Goal: Transaction & Acquisition: Purchase product/service

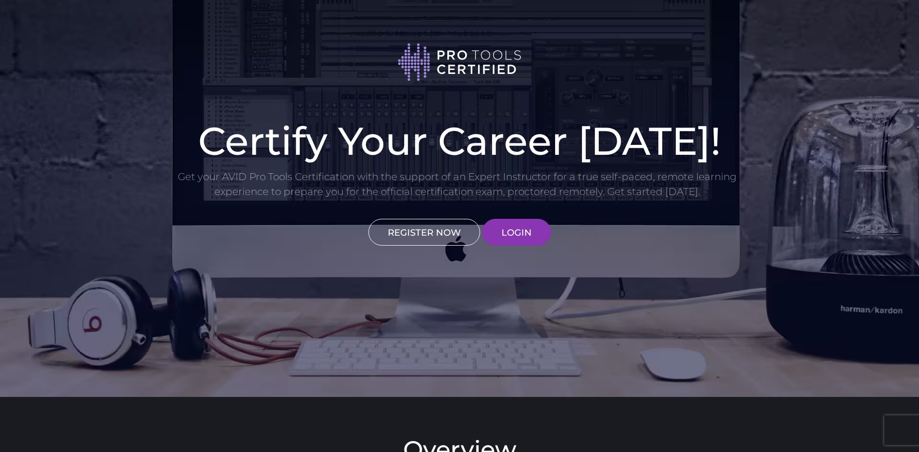
click at [404, 225] on link "REGISTER NOW" at bounding box center [424, 232] width 112 height 27
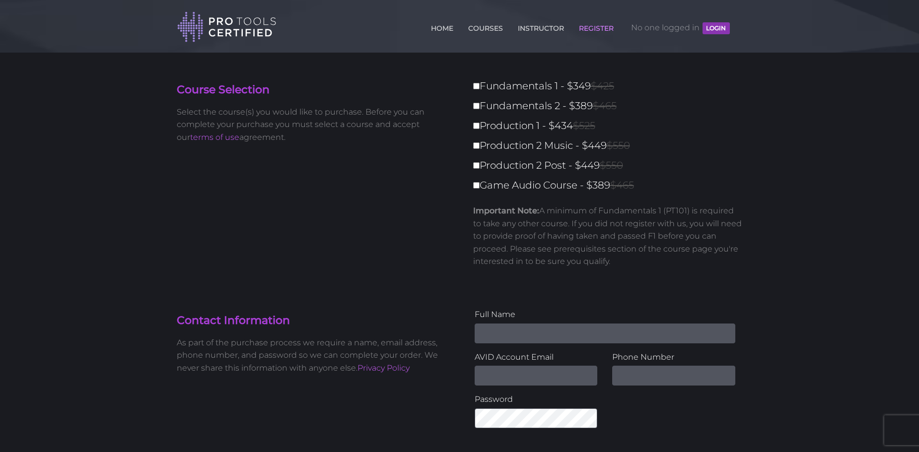
click at [508, 333] on input "Name" at bounding box center [605, 334] width 261 height 20
type input "Kirill Kurta"
click at [502, 378] on input "Email Address" at bounding box center [536, 376] width 123 height 20
paste input "[EMAIL_ADDRESS][DOMAIN_NAME]"
type input "[EMAIL_ADDRESS][DOMAIN_NAME]"
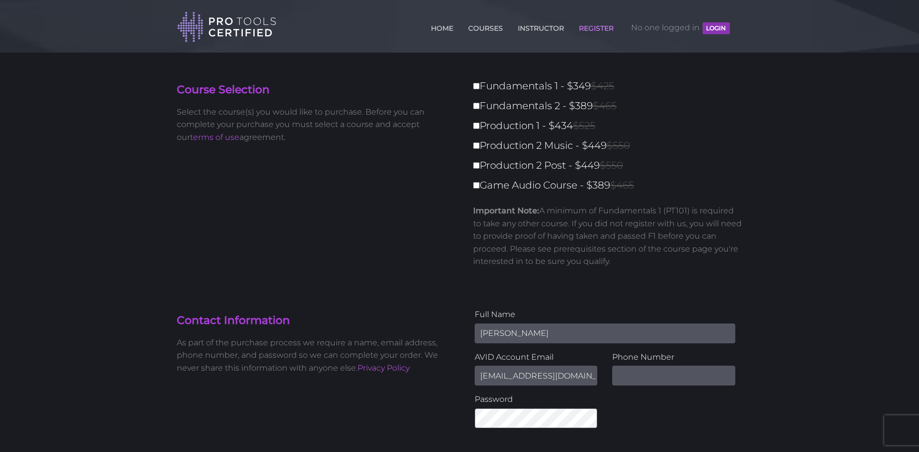
click at [627, 380] on input "text" at bounding box center [673, 376] width 123 height 20
paste input "722796540"
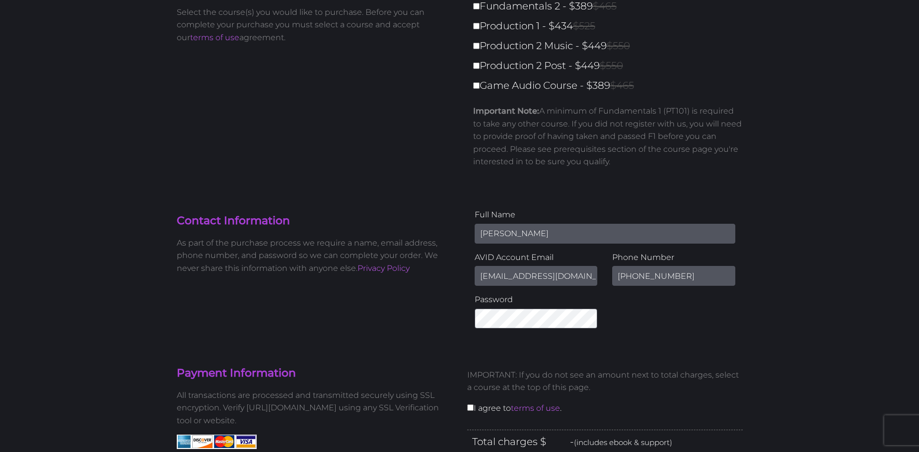
scroll to position [102, 0]
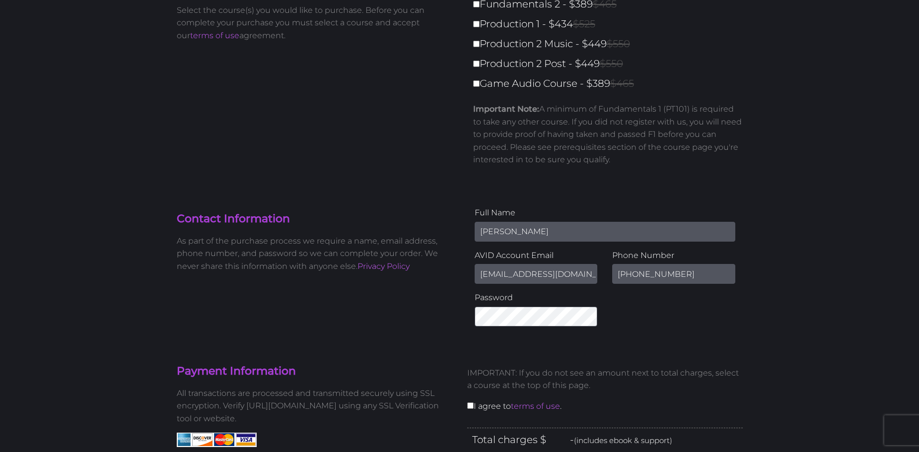
type input "+420722796540"
click at [471, 412] on div "IMPORTANT: If you do not see an amount next to total charges, select a course a…" at bounding box center [605, 393] width 290 height 69
click at [471, 409] on input "checkbox" at bounding box center [470, 406] width 6 height 6
checkbox input "true"
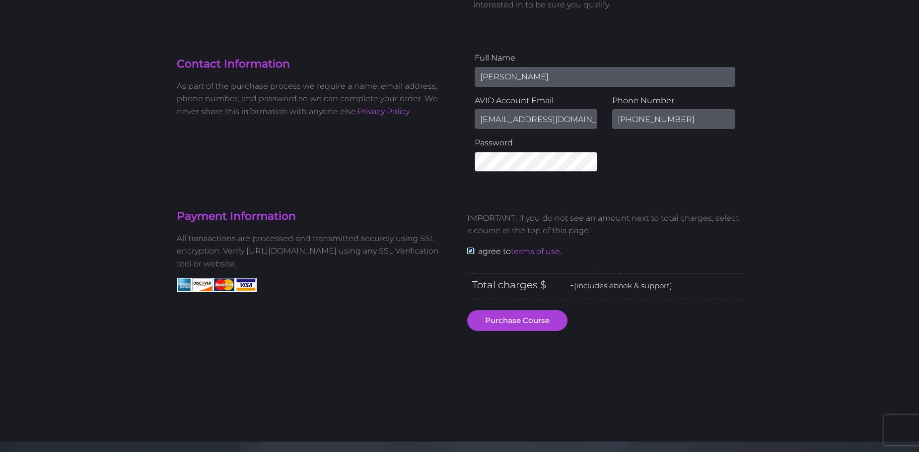
scroll to position [294, 0]
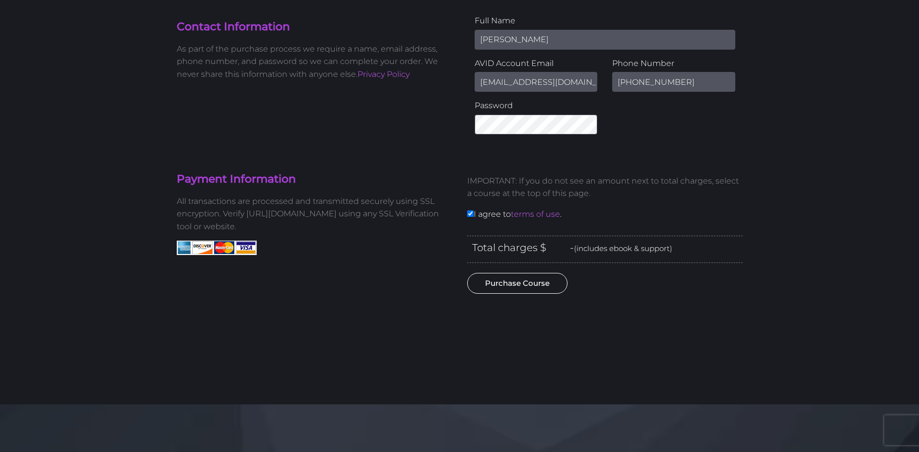
click at [552, 278] on button "Purchase Course" at bounding box center [517, 283] width 100 height 21
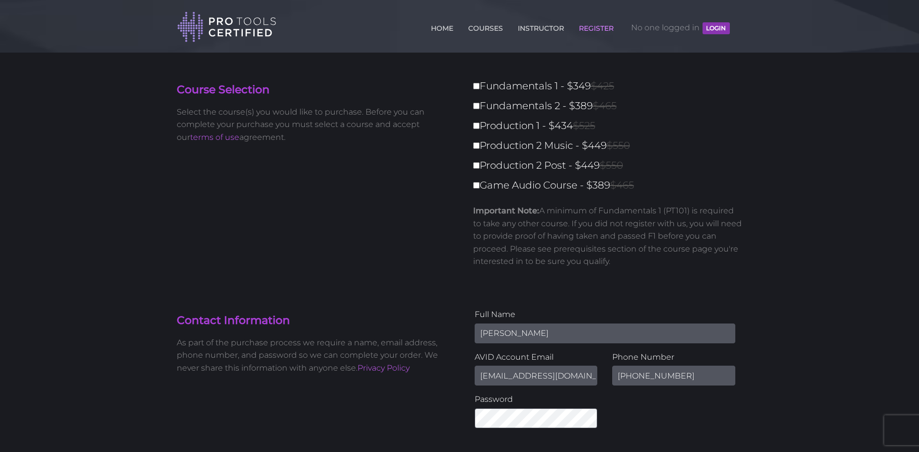
click at [494, 81] on label "Fundamentals 1 - $349 $425" at bounding box center [611, 85] width 276 height 17
click at [480, 83] on input "Fundamentals 1 - $349 $425" at bounding box center [476, 86] width 6 height 6
checkbox input "true"
type input "349"
click at [487, 118] on label "Production 1 - $434 $525" at bounding box center [611, 125] width 276 height 17
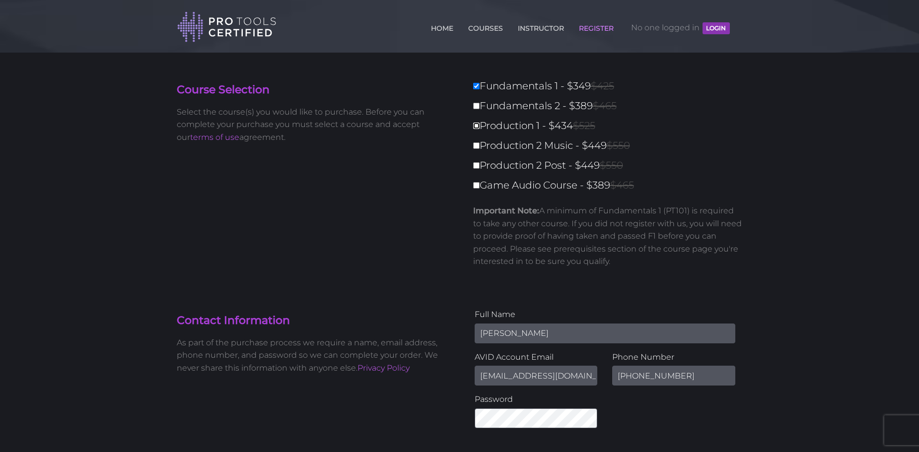
click at [480, 123] on input "Production 1 - $434 $525" at bounding box center [476, 126] width 6 height 6
checkbox input "true"
type input "783"
click at [486, 110] on label "Fundamentals 2 - $389 $465" at bounding box center [611, 105] width 276 height 17
click at [480, 109] on input "Fundamentals 2 - $389 $465" at bounding box center [476, 106] width 6 height 6
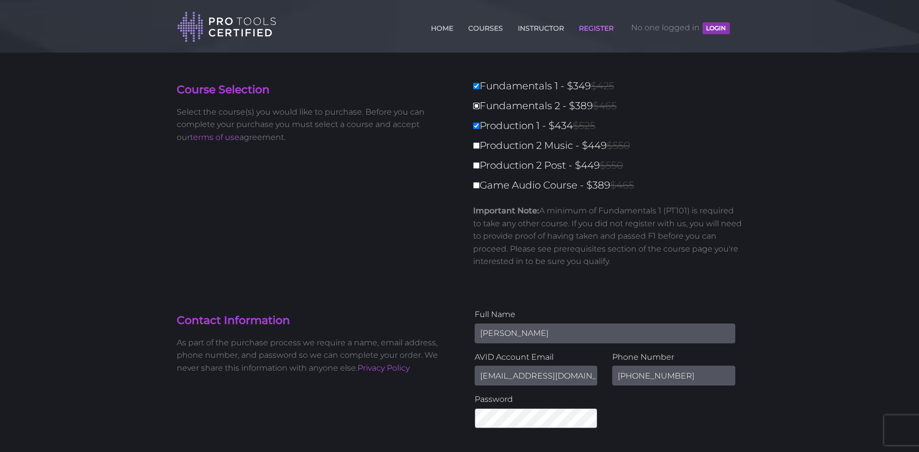
checkbox input "true"
type input "1172"
click at [478, 129] on label "Production 1 - $434 $525" at bounding box center [611, 125] width 276 height 17
click at [501, 253] on p "Important Note: A minimum of Fundamentals 1 (PT101) is required to take any oth…" at bounding box center [608, 237] width 270 height 64
click at [476, 127] on input "Production 1 - $434 $525" at bounding box center [476, 126] width 6 height 6
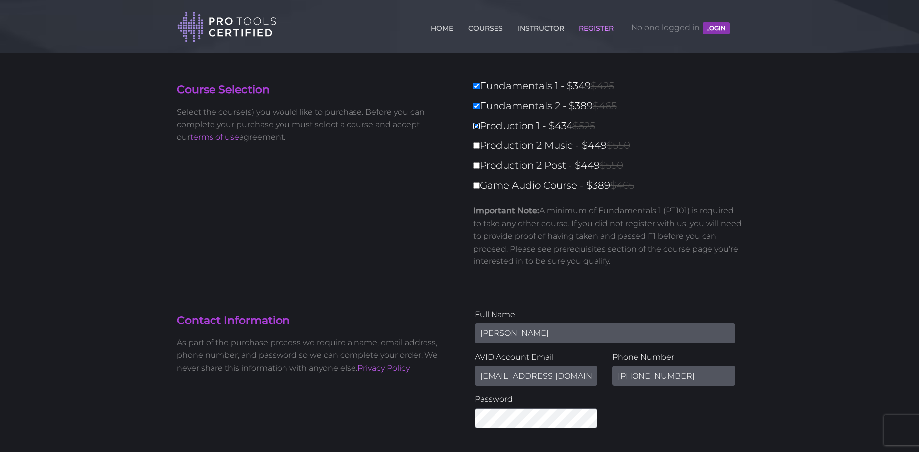
checkbox input "false"
type input "738"
click at [515, 234] on p "Important Note: A minimum of Fundamentals 1 (PT101) is required to take any oth…" at bounding box center [608, 237] width 270 height 64
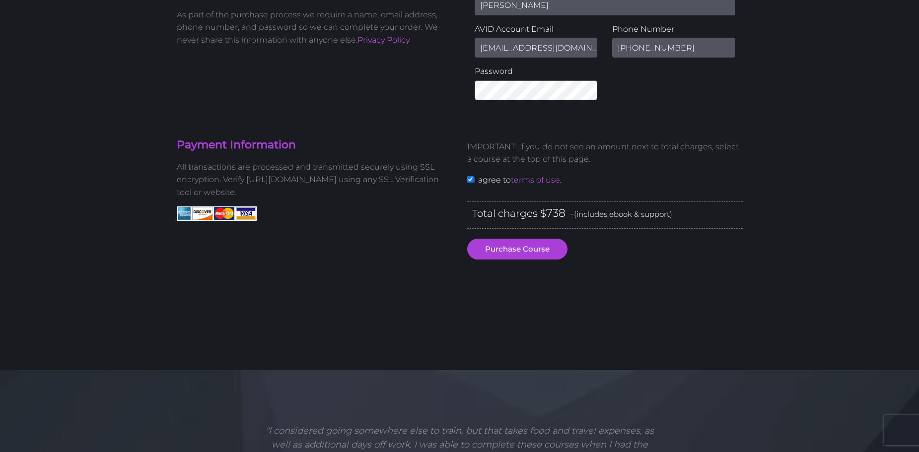
scroll to position [329, 0]
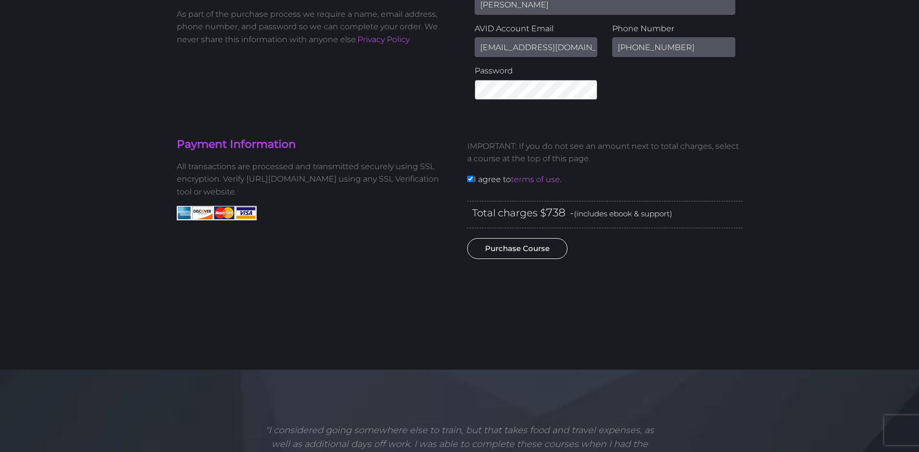
click at [517, 245] on button "Purchase Course" at bounding box center [517, 248] width 100 height 21
click at [568, 130] on section "Payment Information All transactions are processed and transmitted securely usi…" at bounding box center [459, 238] width 581 height 263
click at [534, 266] on div "Total charges $ 738 - (includes ebook & support) Purchase Course" at bounding box center [605, 234] width 290 height 66
click at [534, 256] on button "Purchase Course" at bounding box center [517, 248] width 100 height 21
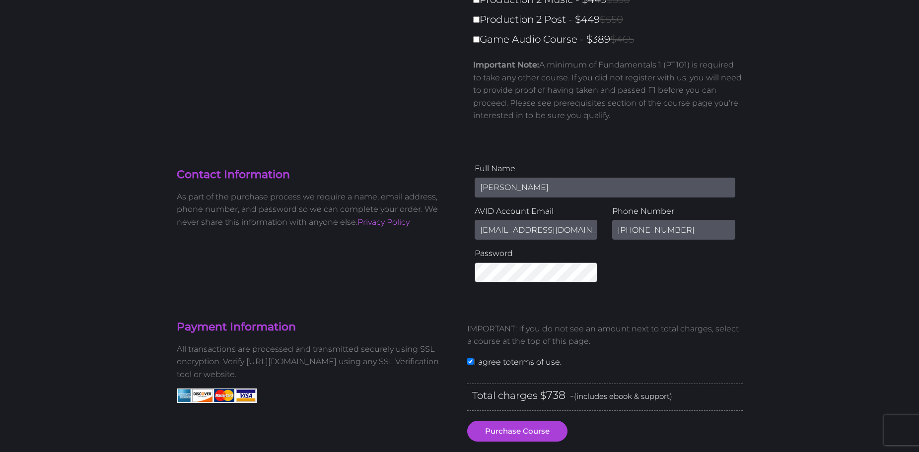
scroll to position [145, 0]
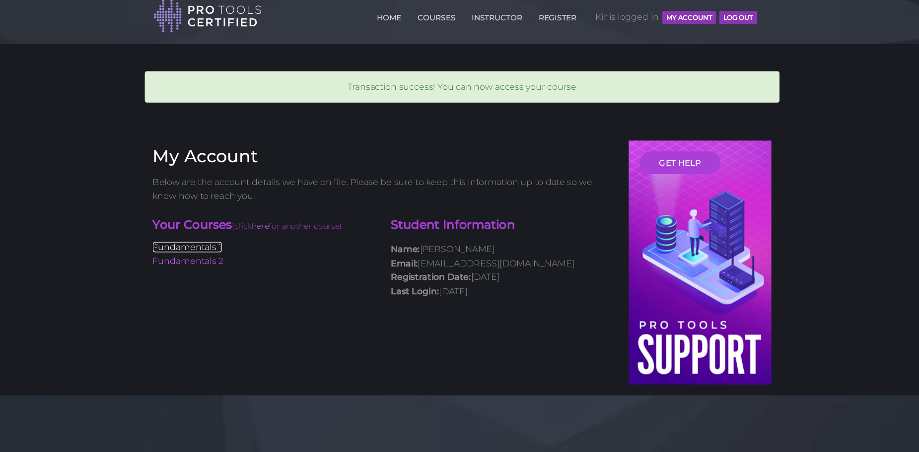
click at [219, 240] on link "Fundamentals 1" at bounding box center [208, 238] width 63 height 9
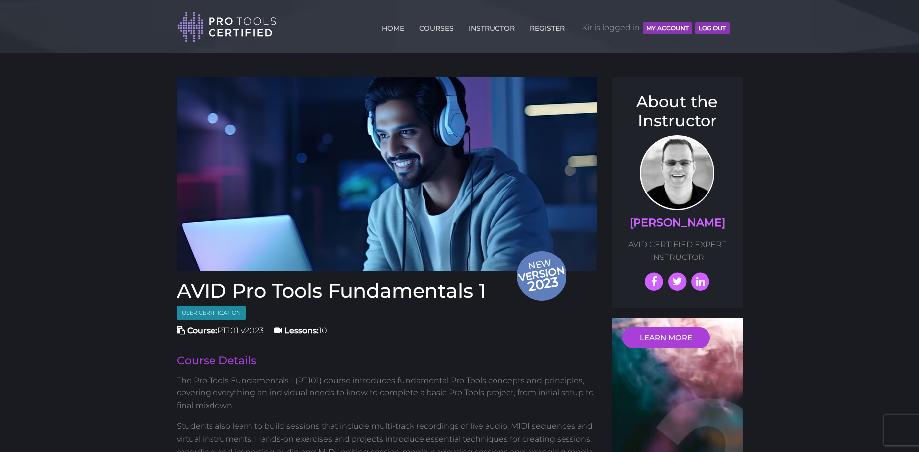
click at [663, 30] on button "MY ACCOUNT" at bounding box center [667, 28] width 49 height 12
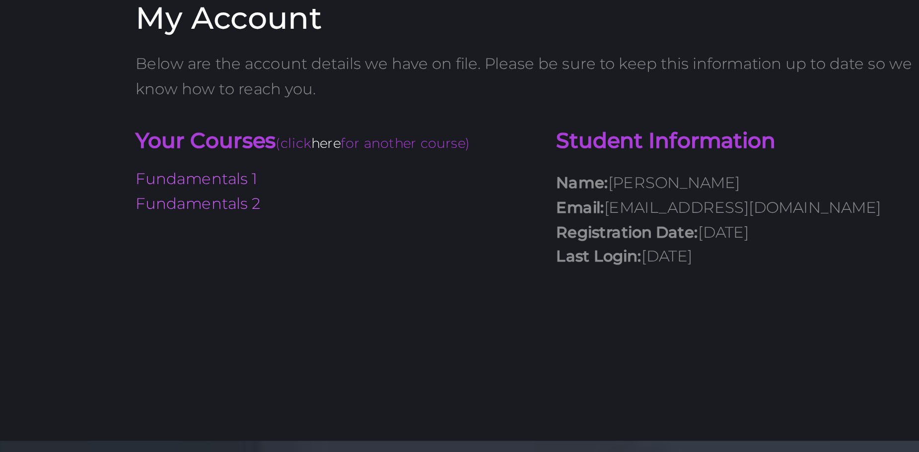
click at [283, 155] on link "here" at bounding box center [275, 156] width 15 height 9
click at [194, 179] on link "Fundamentals 1" at bounding box center [208, 174] width 63 height 9
click at [218, 188] on link "Fundamentals 2" at bounding box center [209, 187] width 65 height 9
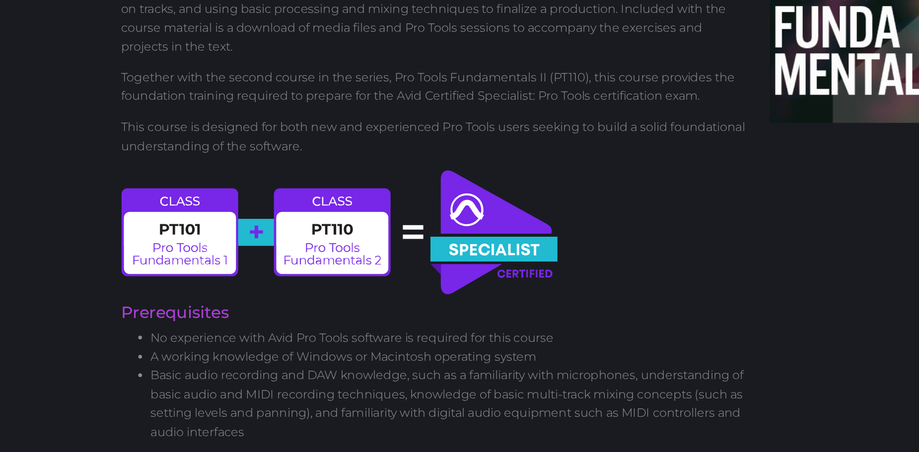
scroll to position [311, 0]
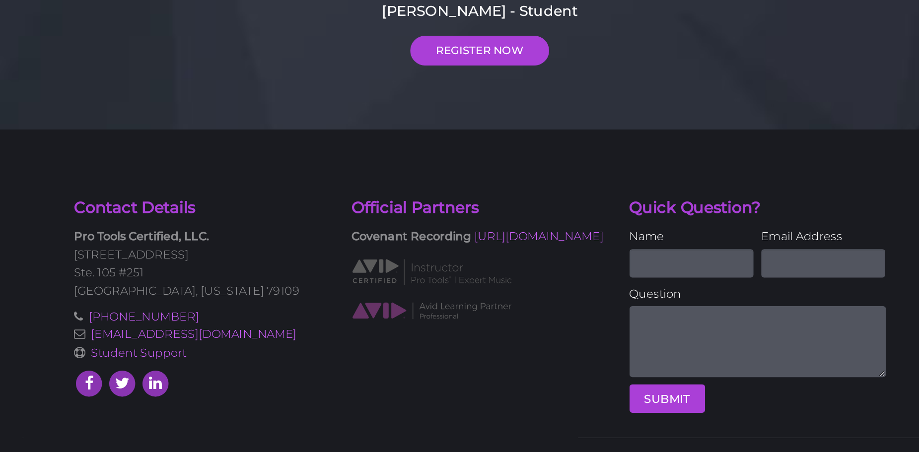
scroll to position [1852, 0]
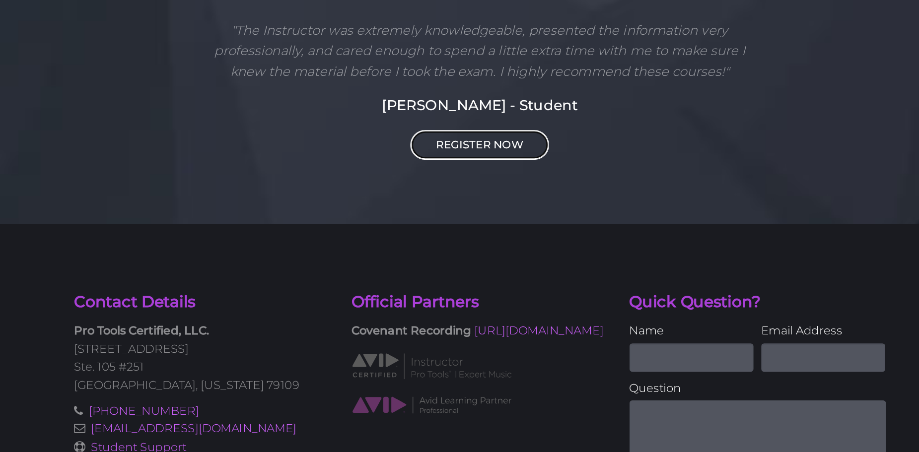
click at [465, 178] on link "REGISTER NOW" at bounding box center [459, 168] width 97 height 21
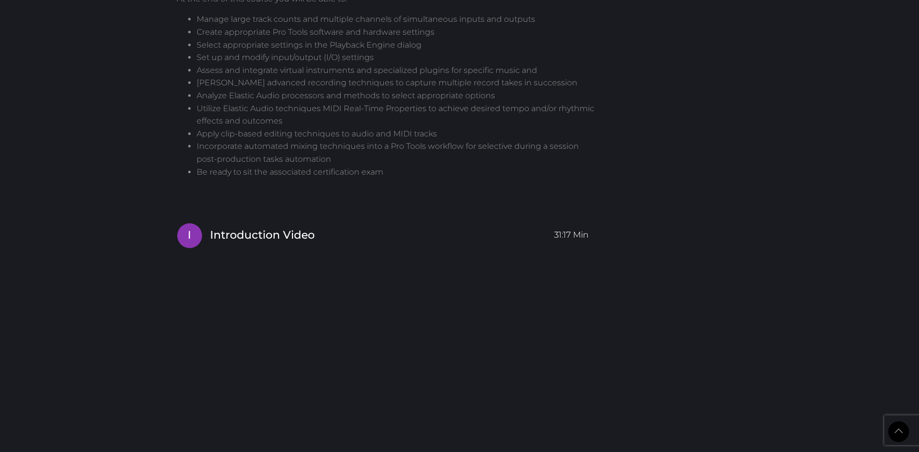
scroll to position [850, 0]
